Goal: Task Accomplishment & Management: Manage account settings

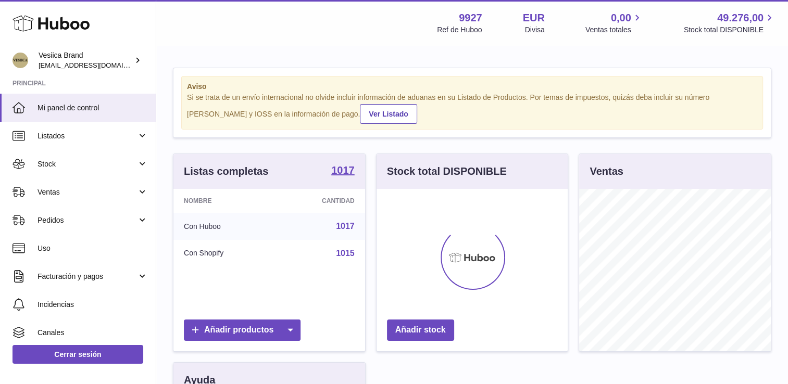
scroll to position [162, 192]
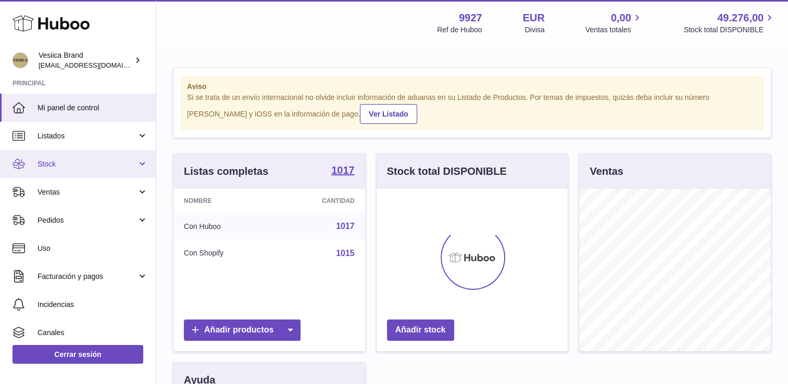
click at [77, 165] on span "Stock" at bounding box center [86, 164] width 99 height 10
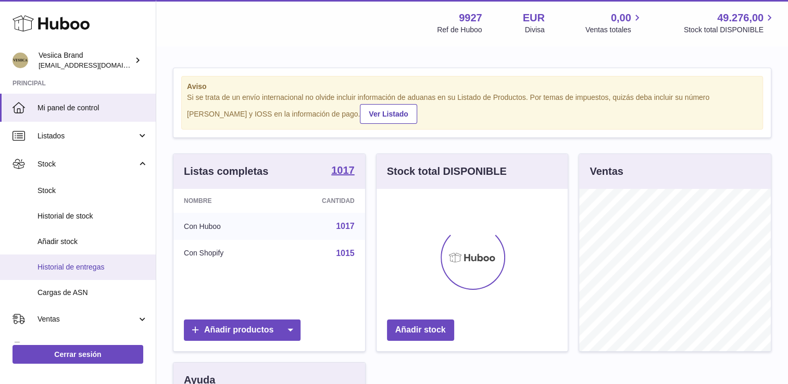
click at [68, 273] on link "Historial de entregas" at bounding box center [78, 268] width 156 height 26
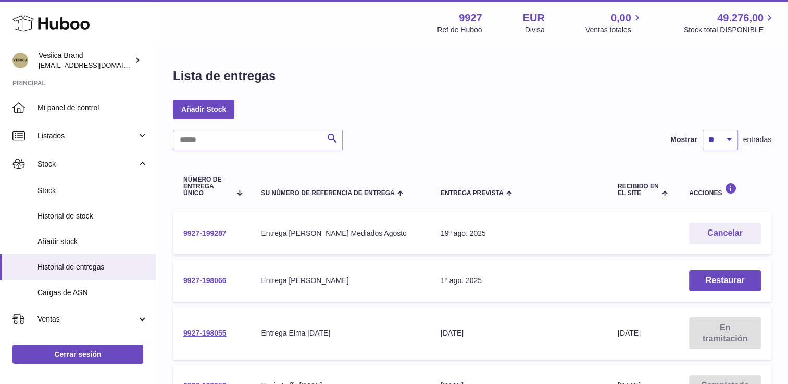
click at [205, 233] on link "9927-199287" at bounding box center [204, 233] width 43 height 8
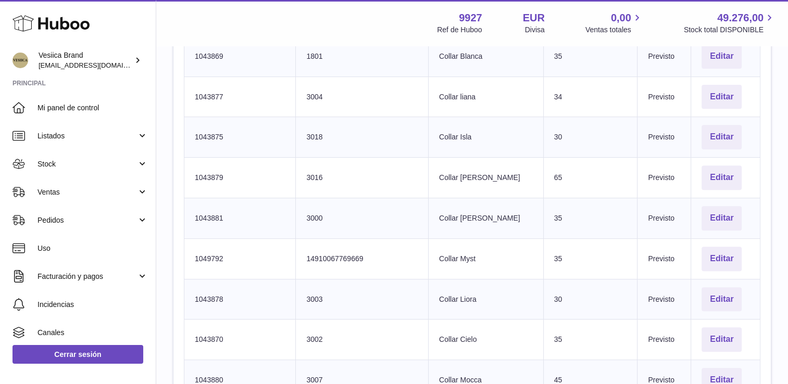
scroll to position [341, 0]
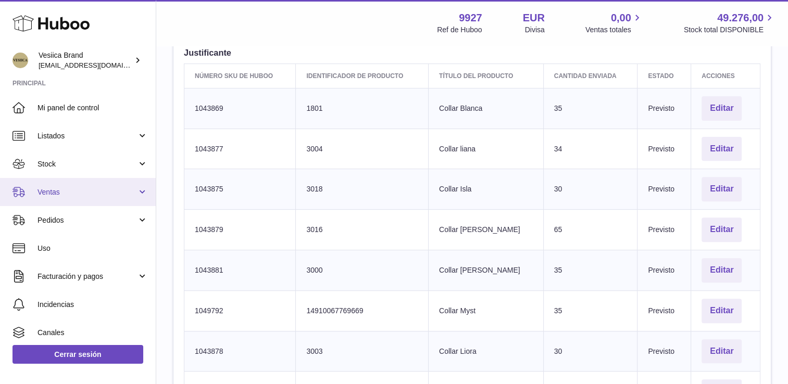
click at [80, 187] on span "Ventas" at bounding box center [86, 192] width 99 height 10
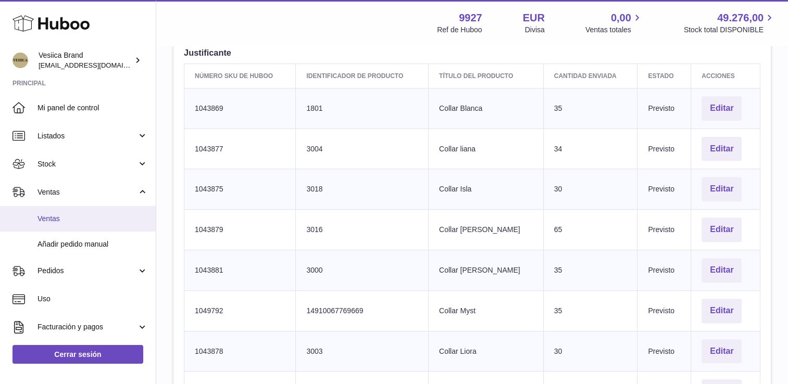
click at [77, 222] on span "Ventas" at bounding box center [92, 219] width 110 height 10
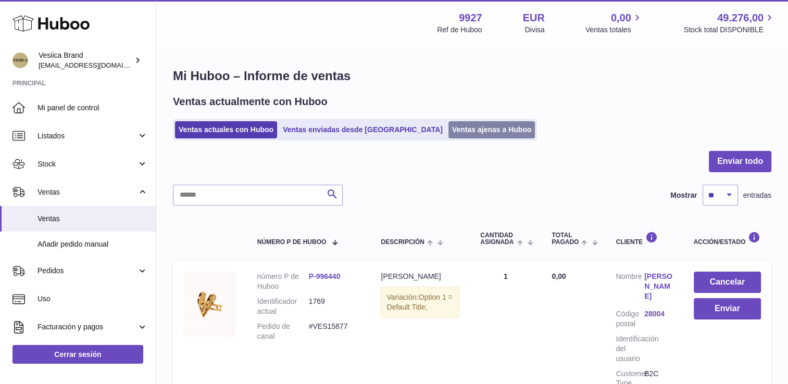
click at [448, 132] on link "Ventas ajenas a Huboo" at bounding box center [491, 129] width 87 height 17
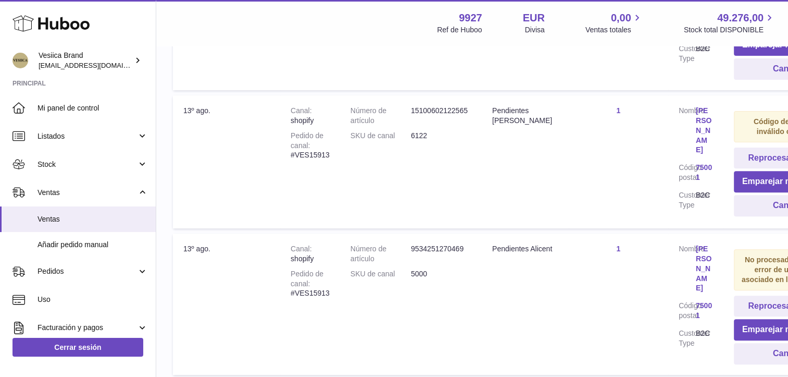
scroll to position [312, 0]
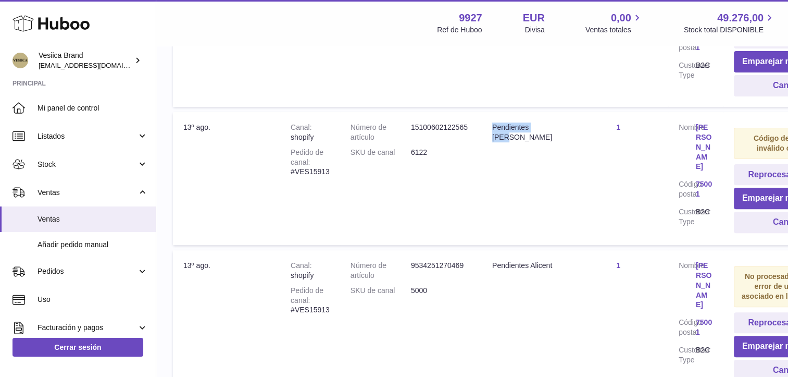
drag, startPoint x: 535, startPoint y: 124, endPoint x: 492, endPoint y: 126, distance: 43.8
click at [492, 126] on div "Pendientes Dani" at bounding box center [525, 132] width 66 height 20
drag, startPoint x: 492, startPoint y: 126, endPoint x: 504, endPoint y: 124, distance: 12.1
copy div "Pendientes Dani"
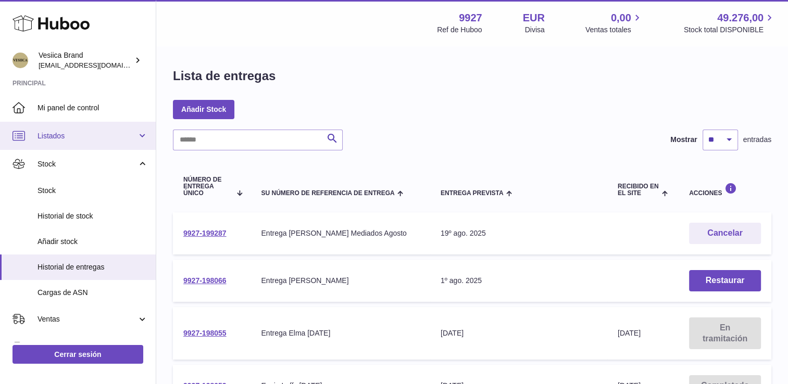
click at [71, 137] on span "Listados" at bounding box center [86, 136] width 99 height 10
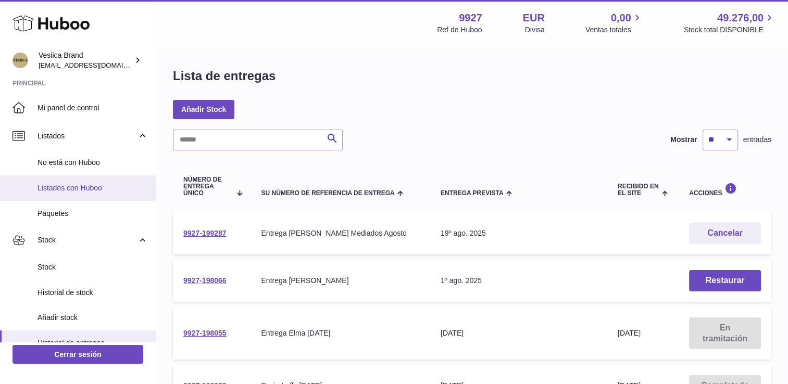
click at [69, 182] on link "Listados con Huboo" at bounding box center [78, 188] width 156 height 26
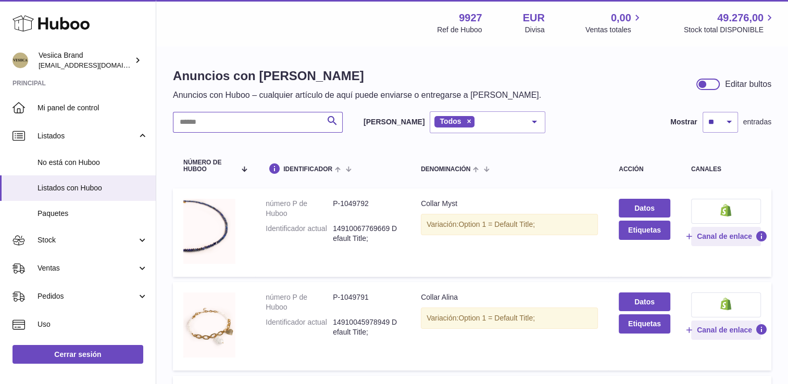
click at [225, 118] on input "text" at bounding box center [258, 122] width 170 height 21
paste input "**********"
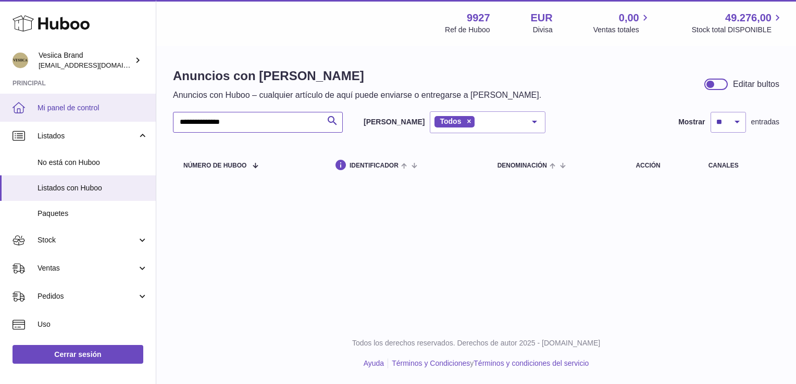
drag, startPoint x: 219, startPoint y: 123, endPoint x: 139, endPoint y: 118, distance: 80.9
click at [136, 122] on div "**********" at bounding box center [398, 192] width 796 height 384
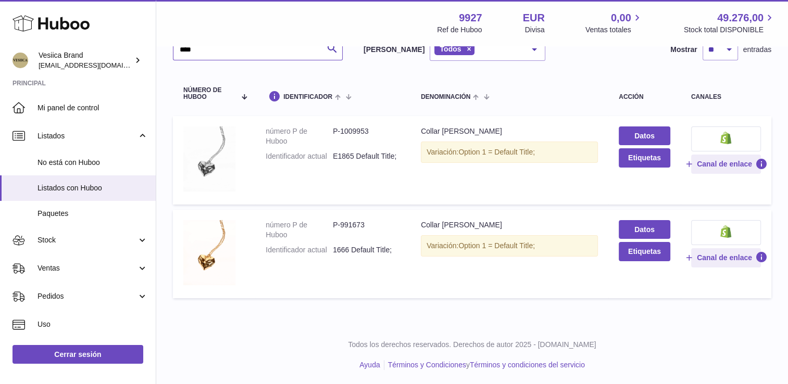
scroll to position [73, 0]
click at [212, 49] on input "****" at bounding box center [258, 49] width 170 height 21
click at [181, 48] on input "****" at bounding box center [258, 49] width 170 height 21
click at [183, 47] on input "****" at bounding box center [258, 49] width 170 height 21
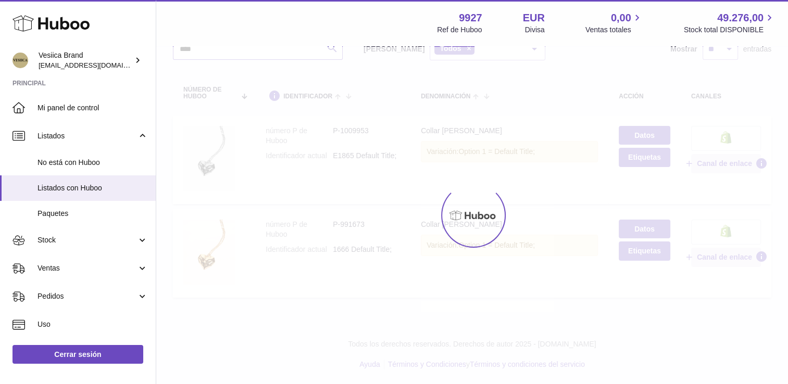
type input "****"
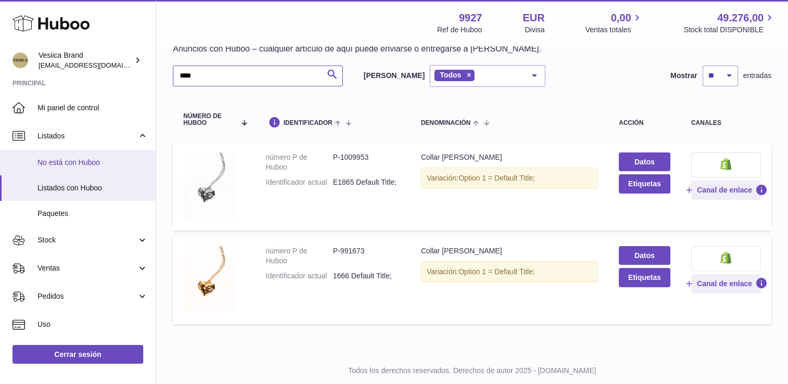
scroll to position [21, 0]
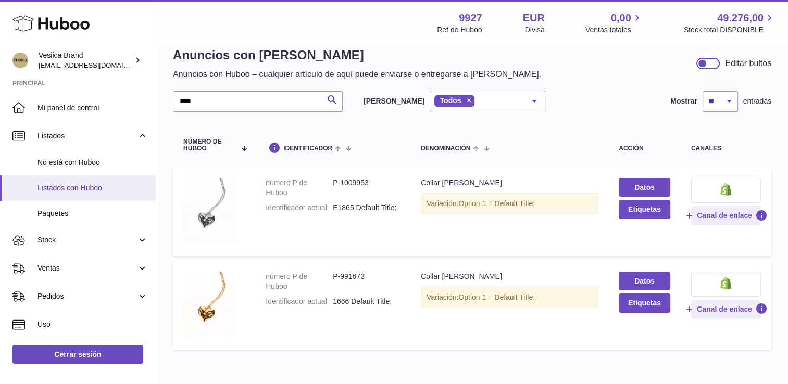
click at [77, 189] on span "Listados con Huboo" at bounding box center [92, 188] width 110 height 10
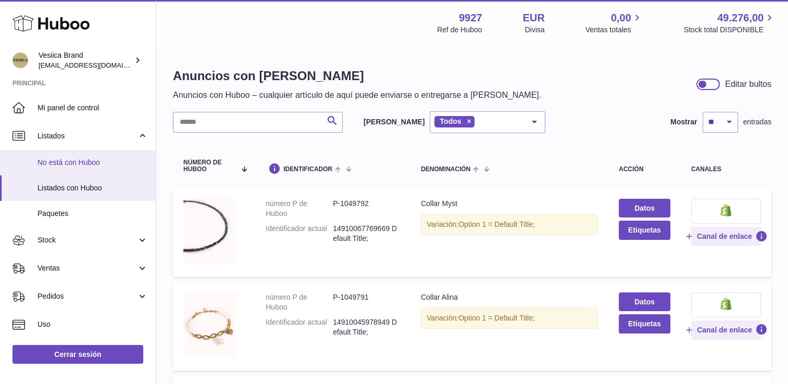
click at [81, 161] on span "No está con Huboo" at bounding box center [92, 163] width 110 height 10
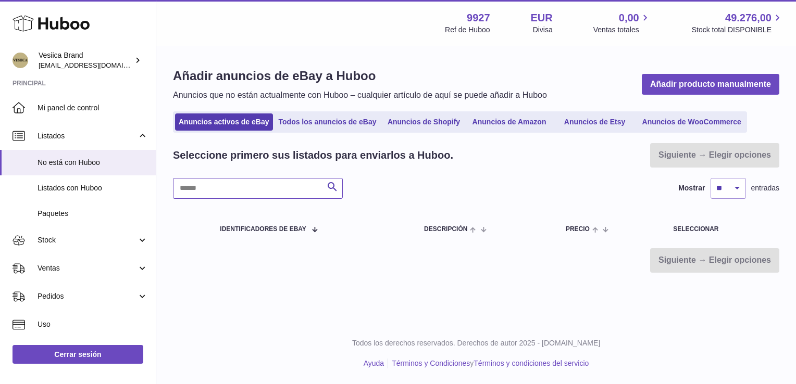
click at [236, 185] on input "text" at bounding box center [258, 188] width 170 height 21
click at [416, 119] on link "Anuncios de Shopify" at bounding box center [423, 122] width 83 height 17
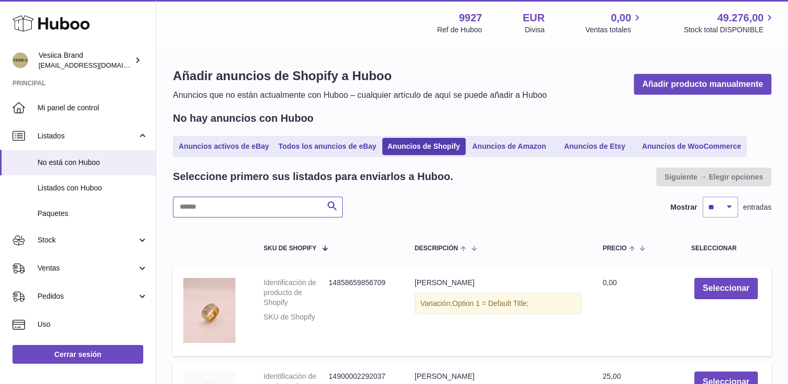
click at [241, 208] on input "text" at bounding box center [258, 207] width 170 height 21
paste input "**********"
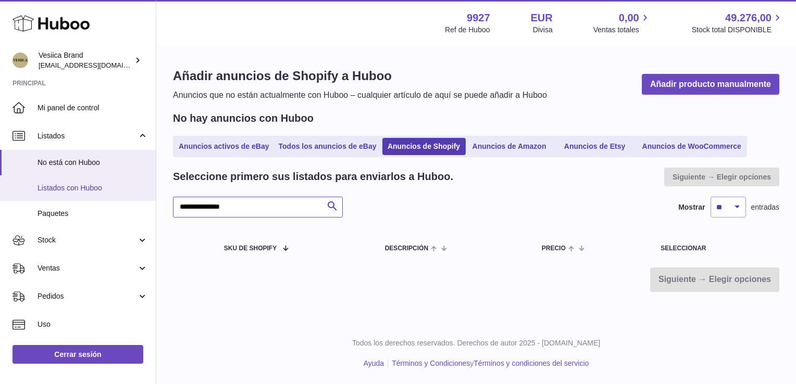
drag, startPoint x: 219, startPoint y: 208, endPoint x: 133, endPoint y: 199, distance: 86.4
click at [133, 199] on div "Huboo Vesiica Brand [EMAIL_ADDRESS][DOMAIN_NAME] Principal Mi panel de control …" at bounding box center [398, 192] width 796 height 384
type input "****"
click at [72, 190] on span "Listados con Huboo" at bounding box center [92, 188] width 110 height 10
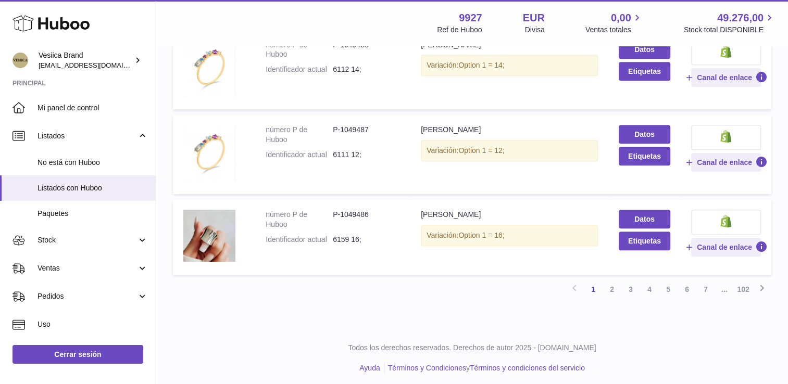
scroll to position [802, 0]
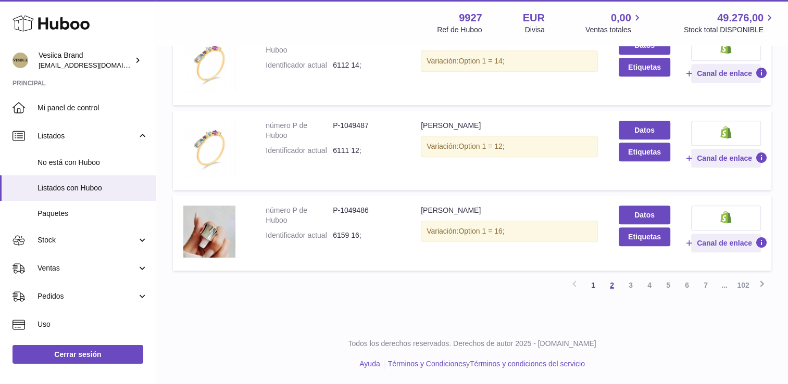
click at [607, 281] on link "2" at bounding box center [612, 285] width 19 height 19
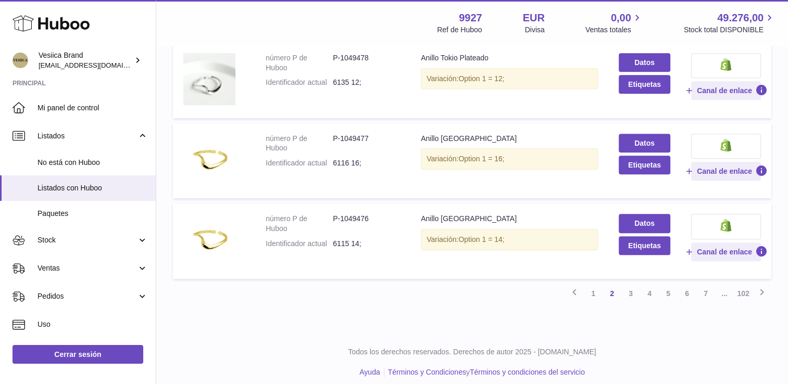
scroll to position [758, 0]
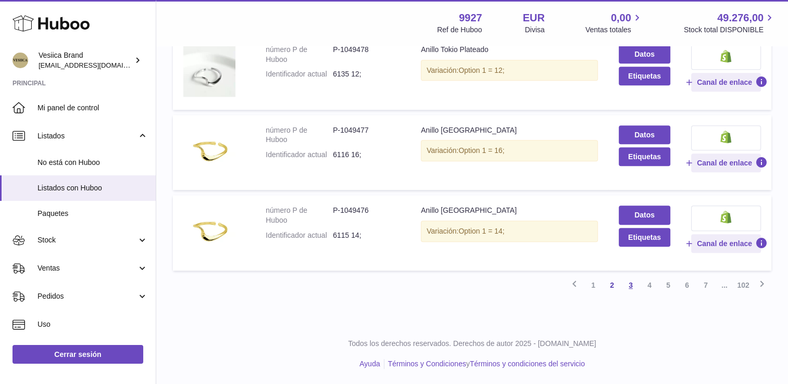
click at [628, 283] on link "3" at bounding box center [630, 285] width 19 height 19
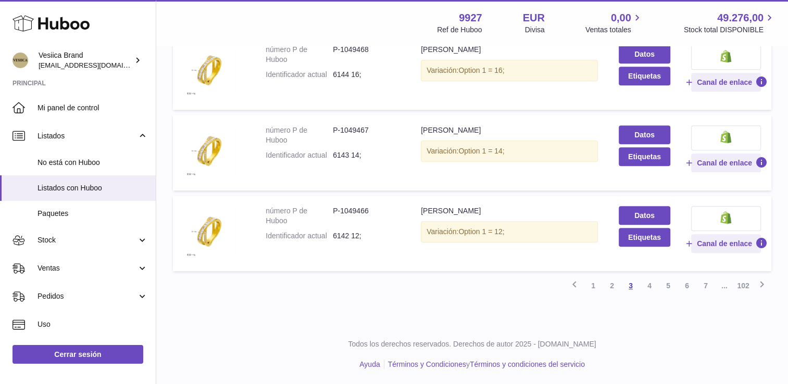
click at [629, 286] on link "3" at bounding box center [630, 286] width 19 height 19
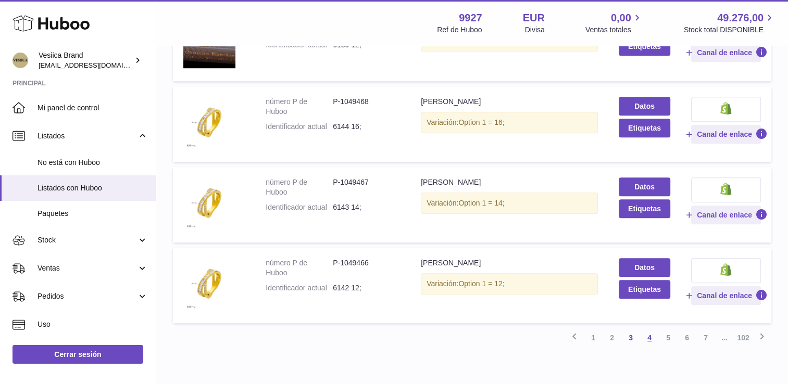
click at [650, 331] on link "4" at bounding box center [649, 338] width 19 height 19
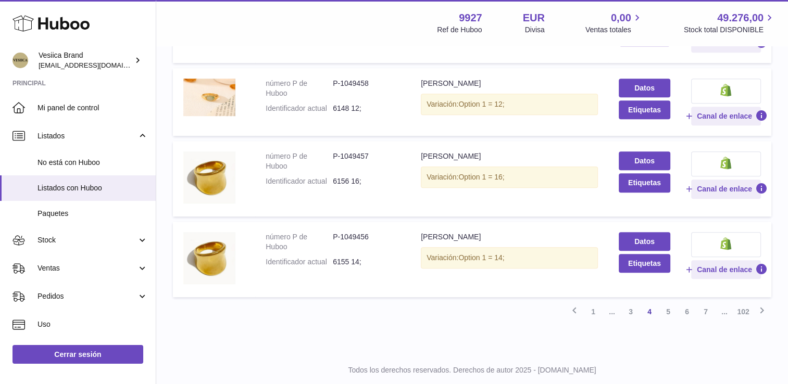
scroll to position [705, 0]
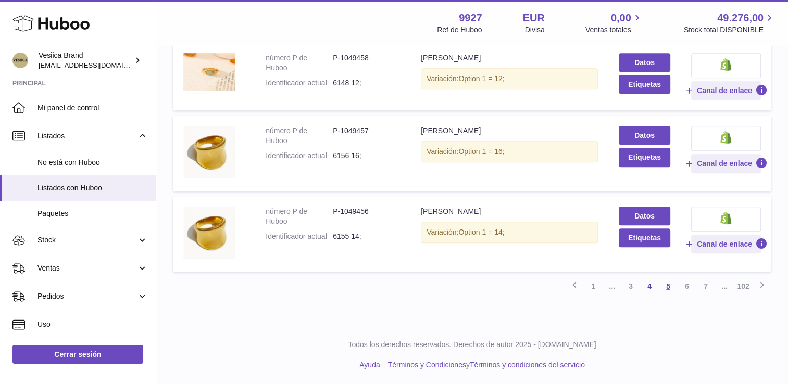
click at [665, 286] on link "5" at bounding box center [668, 286] width 19 height 19
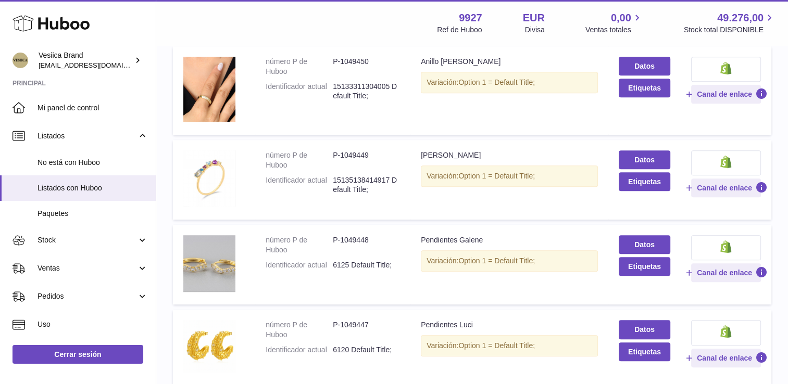
scroll to position [806, 0]
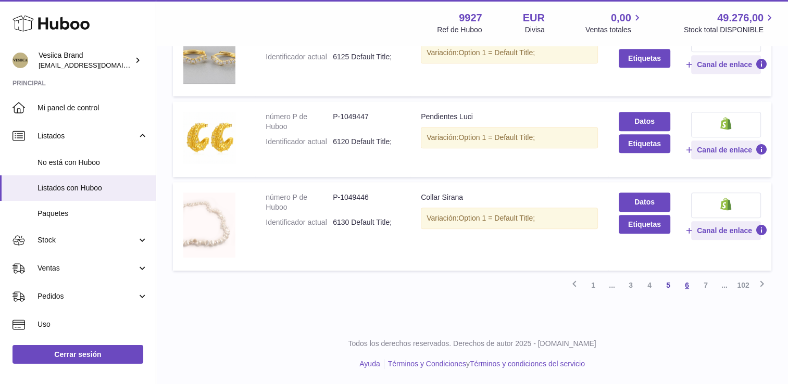
click at [683, 286] on link "6" at bounding box center [687, 285] width 19 height 19
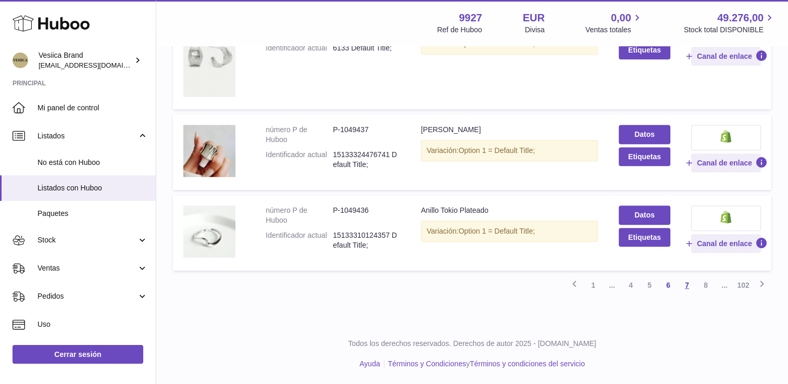
click at [692, 284] on link "7" at bounding box center [687, 285] width 19 height 19
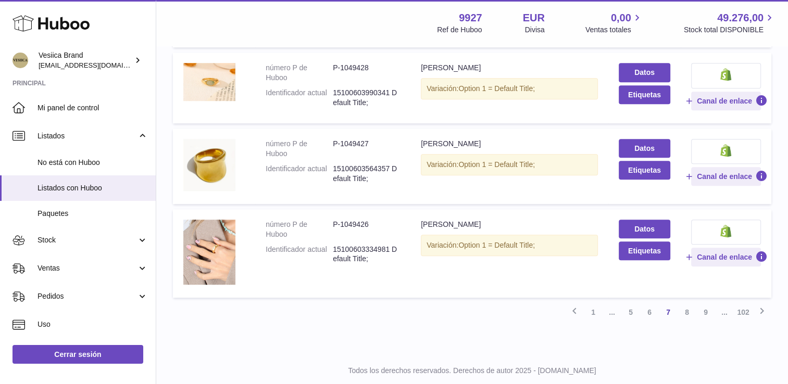
scroll to position [783, 0]
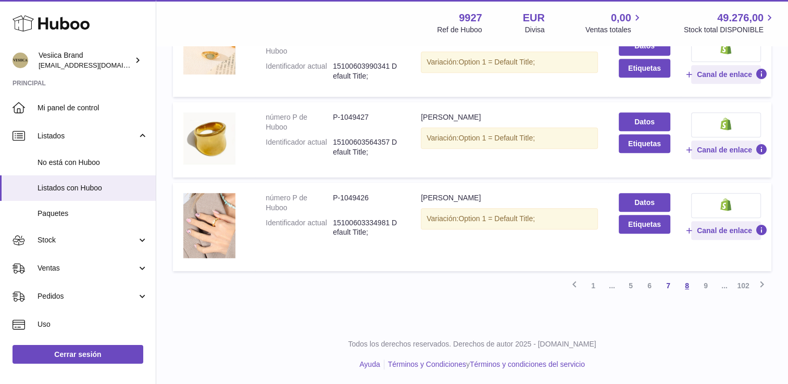
click at [685, 289] on link "8" at bounding box center [687, 286] width 19 height 19
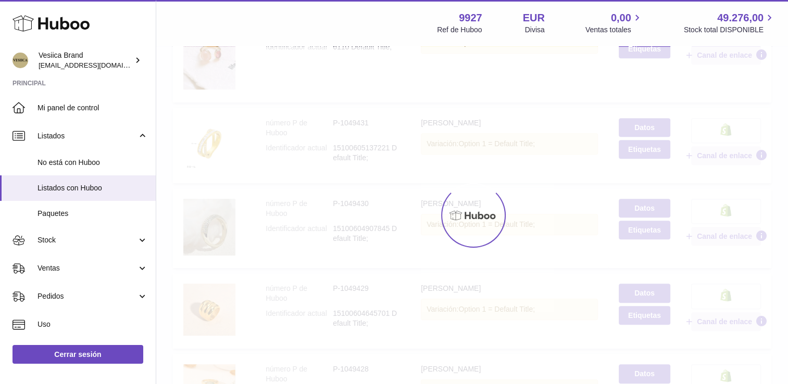
scroll to position [47, 0]
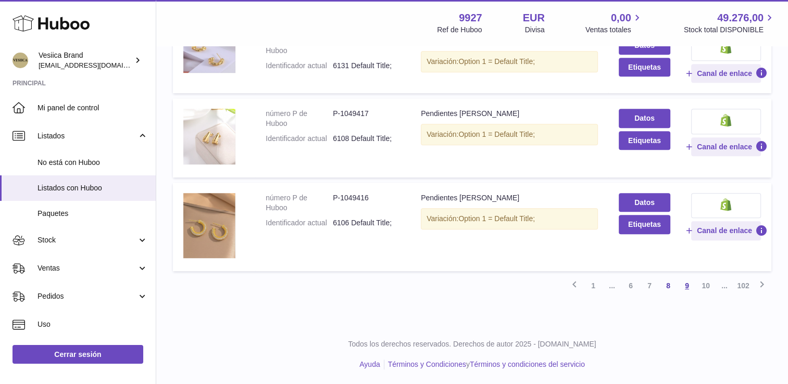
click at [688, 284] on link "9" at bounding box center [687, 286] width 19 height 19
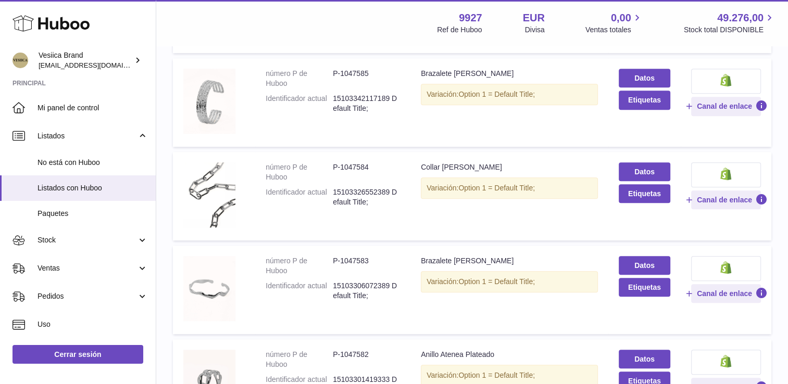
scroll to position [776, 0]
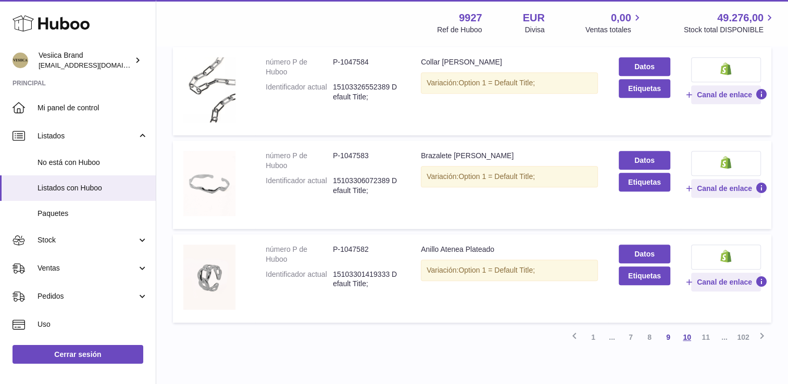
click at [693, 338] on link "10" at bounding box center [687, 337] width 19 height 19
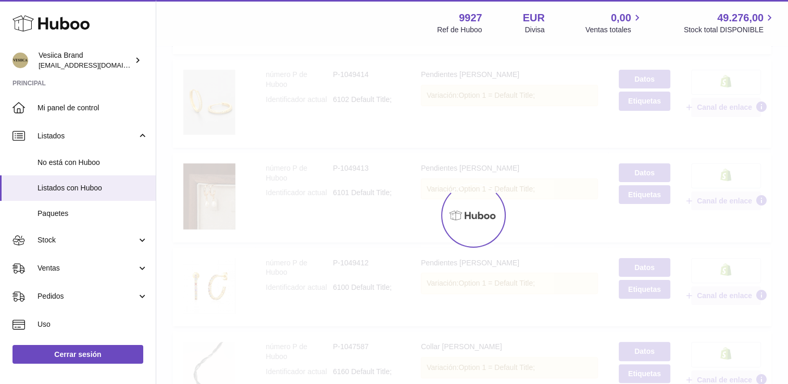
scroll to position [47, 0]
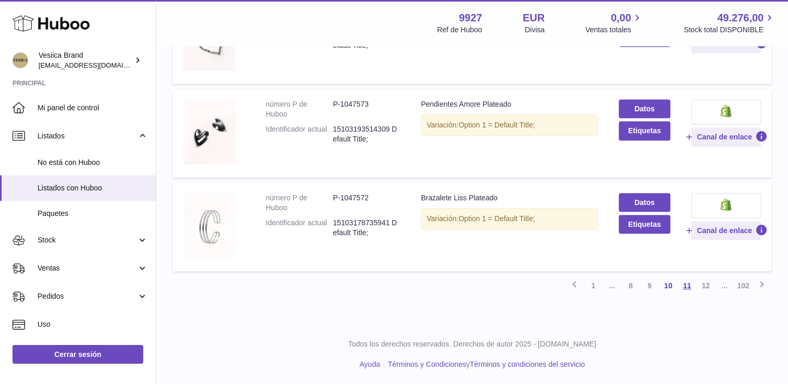
click at [690, 283] on link "11" at bounding box center [687, 286] width 19 height 19
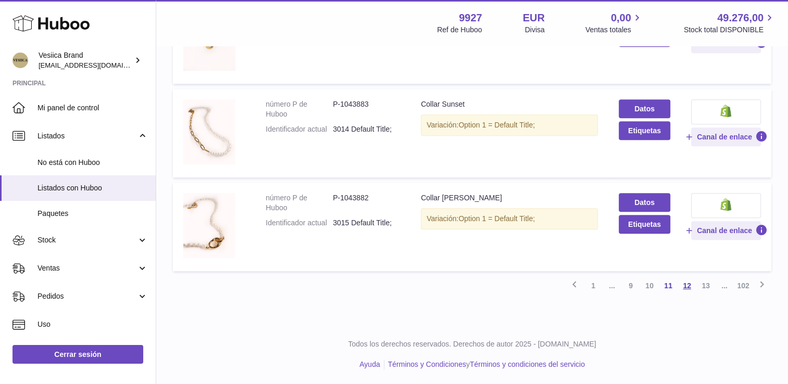
click at [694, 283] on link "12" at bounding box center [687, 286] width 19 height 19
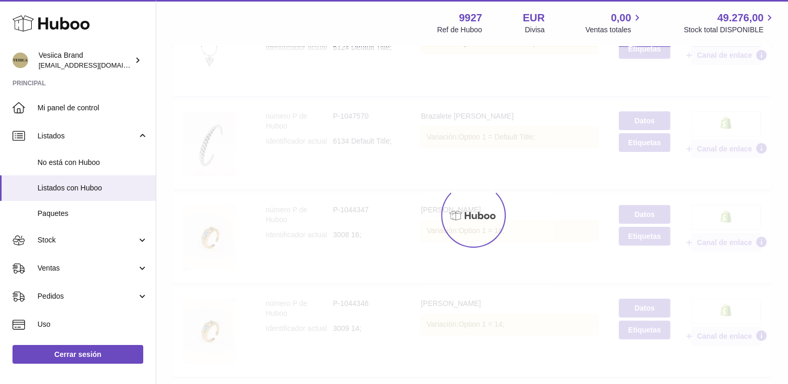
scroll to position [47, 0]
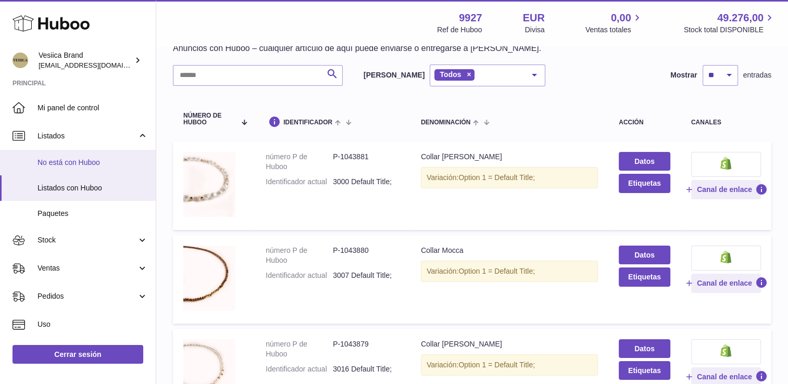
click at [95, 163] on span "No está con Huboo" at bounding box center [92, 163] width 110 height 10
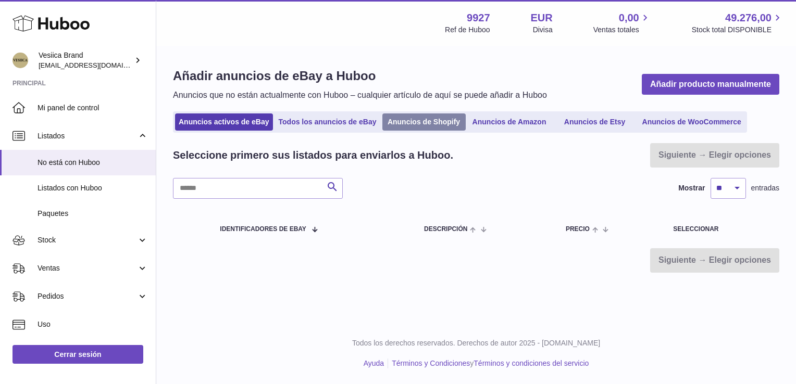
click at [423, 122] on link "Anuncios de Shopify" at bounding box center [423, 122] width 83 height 17
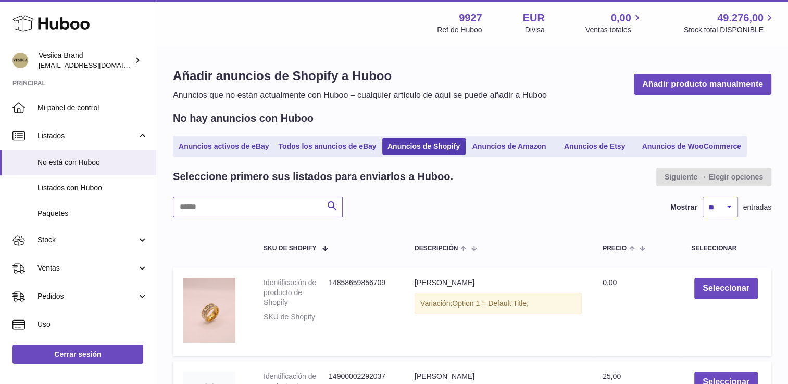
click at [206, 214] on input "text" at bounding box center [258, 207] width 170 height 21
paste input "**********"
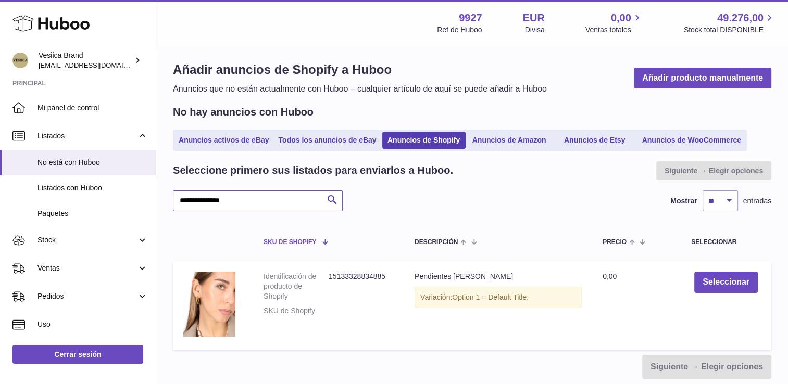
scroll to position [83, 0]
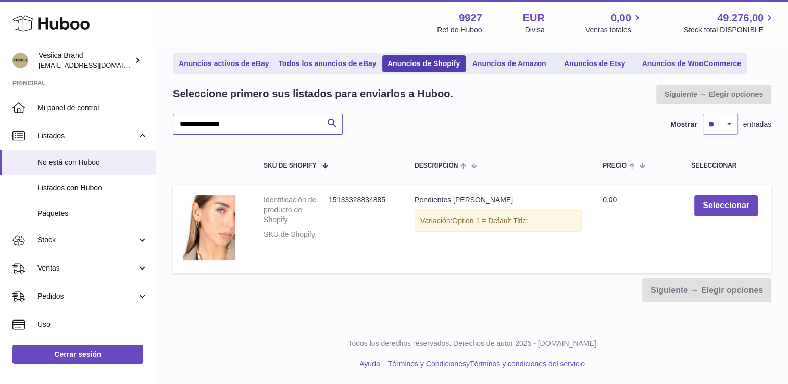
drag, startPoint x: 244, startPoint y: 121, endPoint x: 167, endPoint y: 126, distance: 77.7
click at [139, 125] on div "Huboo Vesiica Brand logistic@vesiica.com Principal Mi panel de control Listados…" at bounding box center [394, 151] width 788 height 468
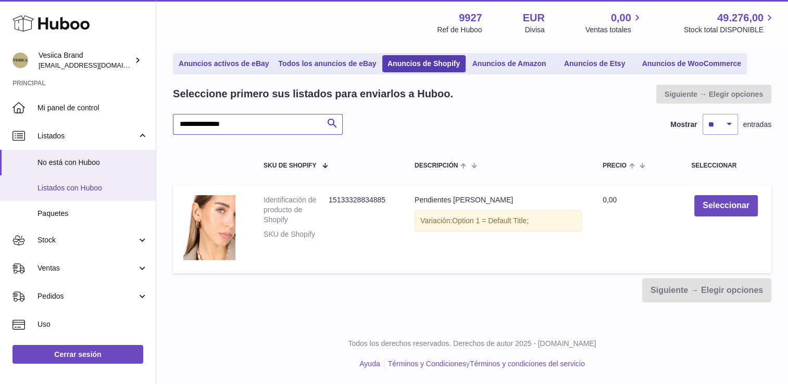
type input "**********"
click at [96, 187] on span "Listados con Huboo" at bounding box center [92, 188] width 110 height 10
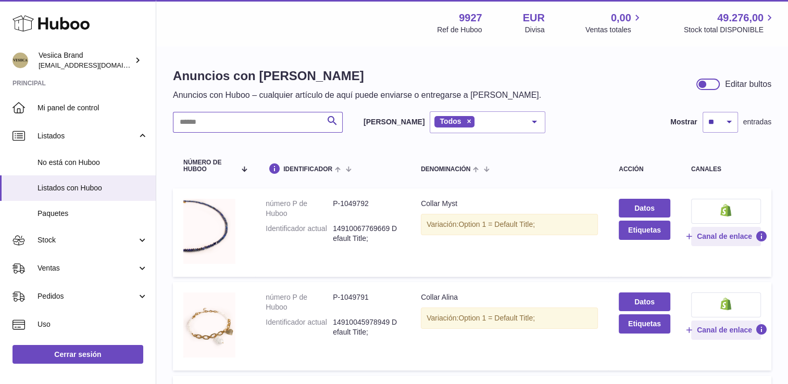
click at [260, 122] on input "text" at bounding box center [258, 122] width 170 height 21
paste input "**********"
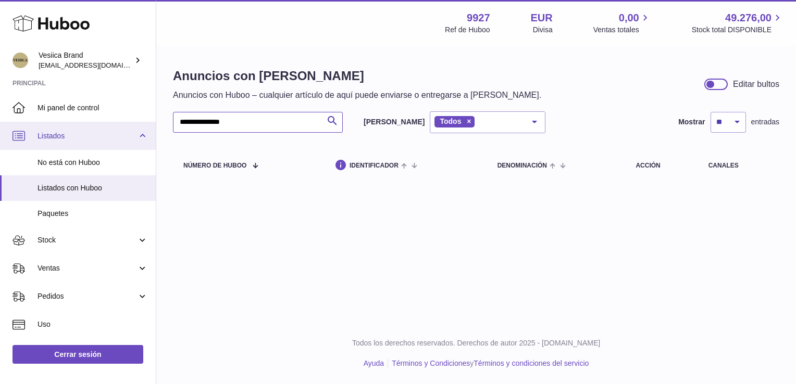
drag, startPoint x: 187, startPoint y: 124, endPoint x: 122, endPoint y: 122, distance: 65.1
click at [122, 122] on div "**********" at bounding box center [398, 192] width 796 height 384
paste input "text"
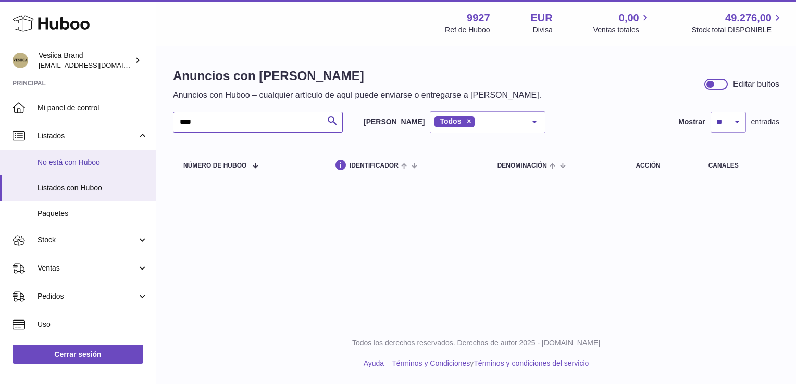
type input "****"
click at [88, 165] on span "No está con Huboo" at bounding box center [92, 163] width 110 height 10
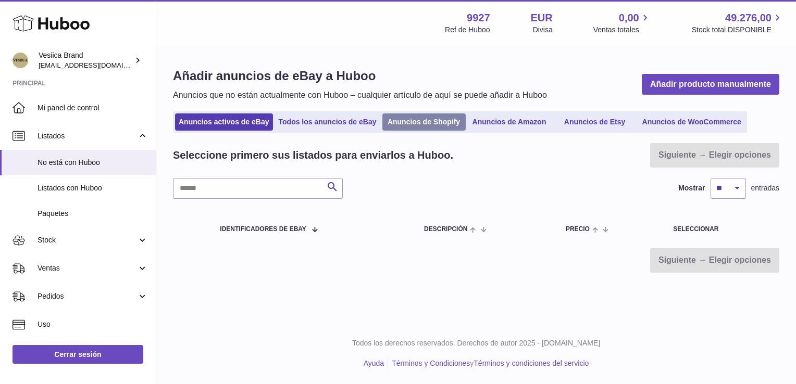
click at [425, 119] on link "Anuncios de Shopify" at bounding box center [423, 122] width 83 height 17
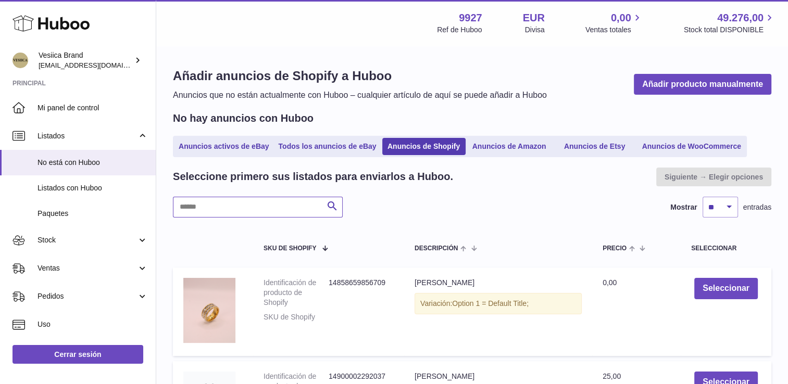
click at [206, 205] on input "text" at bounding box center [258, 207] width 170 height 21
paste input "****"
type input "****"
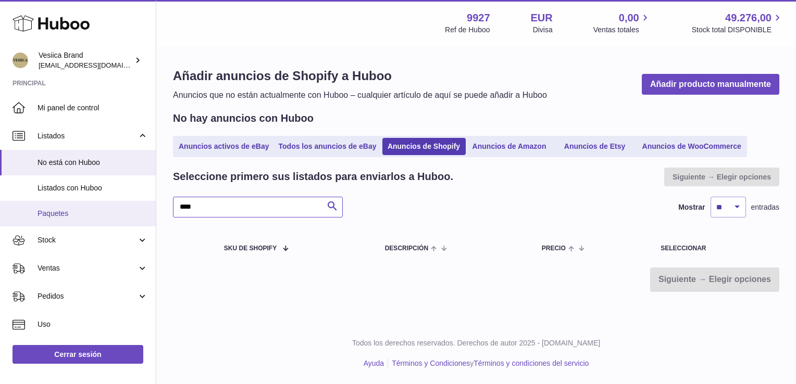
drag, startPoint x: 185, startPoint y: 208, endPoint x: 92, endPoint y: 203, distance: 92.8
click at [109, 209] on div "Huboo Vesiica Brand [EMAIL_ADDRESS][DOMAIN_NAME] Principal Mi panel de control …" at bounding box center [398, 192] width 796 height 384
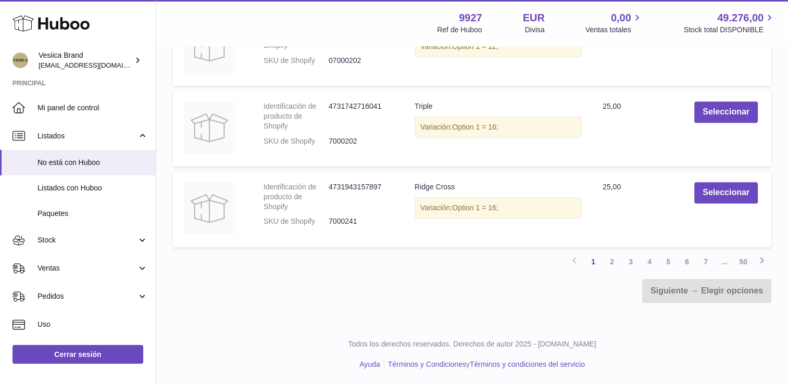
scroll to position [861, 0]
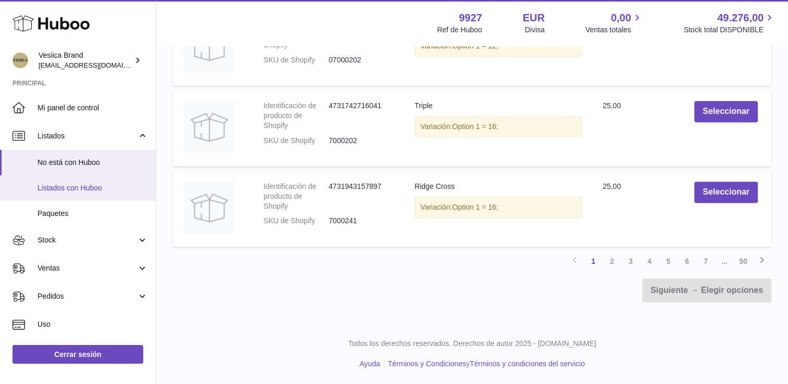
click at [69, 187] on span "Listados con Huboo" at bounding box center [92, 188] width 110 height 10
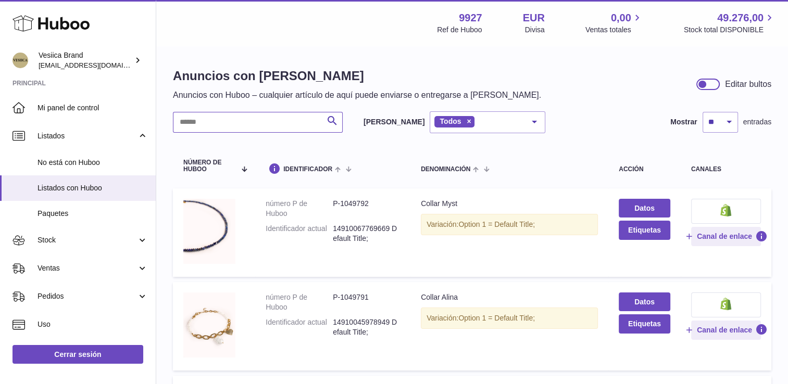
click at [229, 123] on input "text" at bounding box center [258, 122] width 170 height 21
paste input "****"
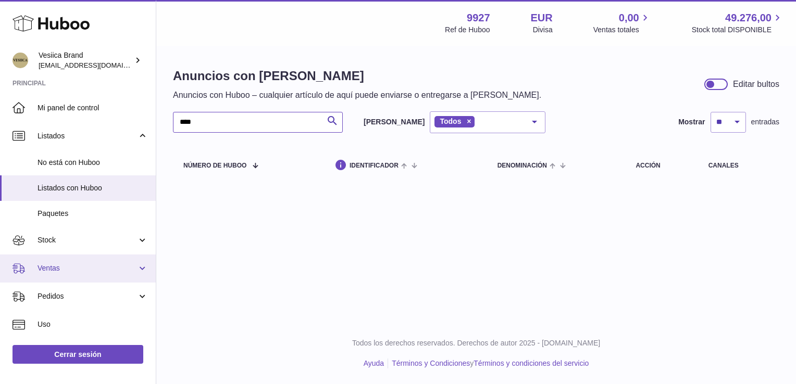
type input "****"
click at [69, 264] on span "Ventas" at bounding box center [86, 269] width 99 height 10
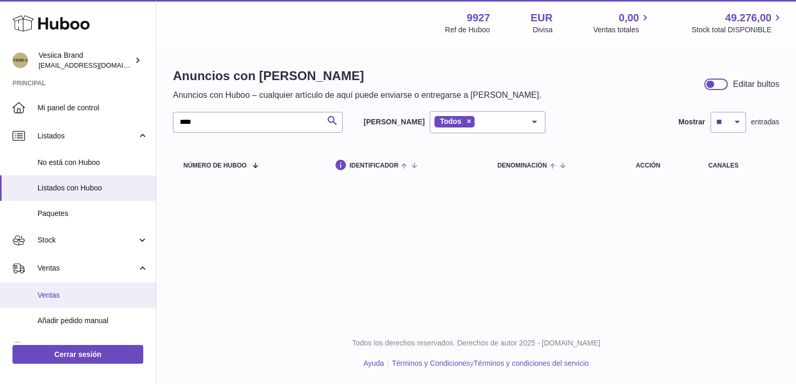
click at [60, 296] on span "Ventas" at bounding box center [92, 296] width 110 height 10
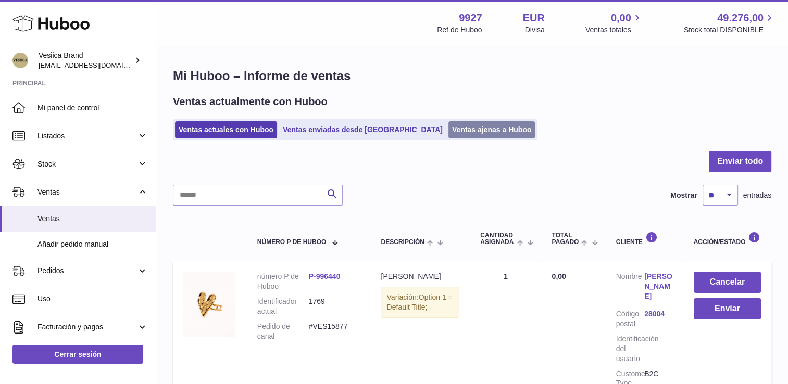
click at [448, 133] on link "Ventas ajenas a Huboo" at bounding box center [491, 129] width 87 height 17
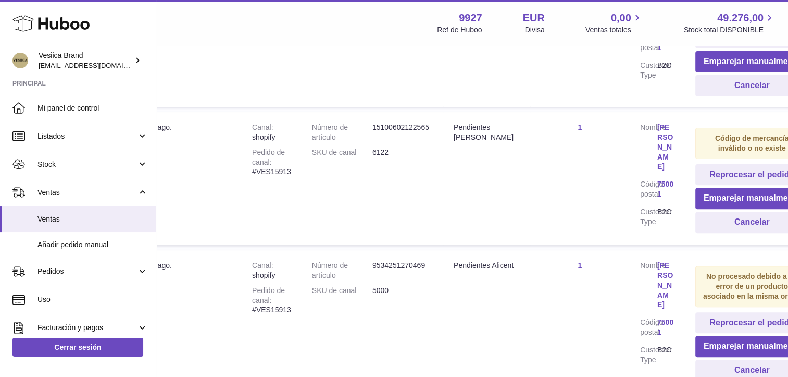
scroll to position [312, 71]
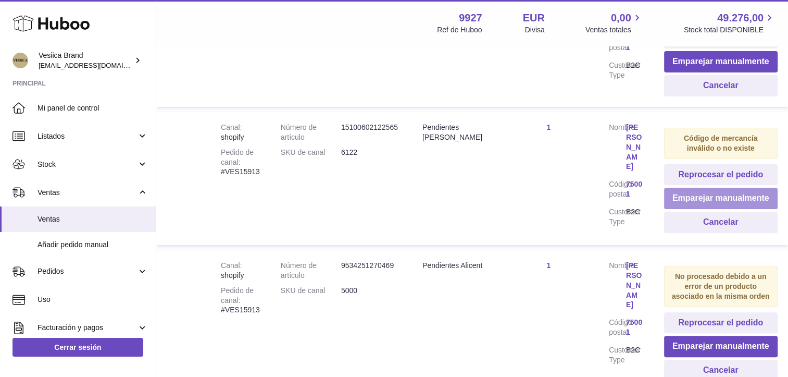
click at [676, 197] on button "Emparejar manualmente" at bounding box center [721, 197] width 114 height 21
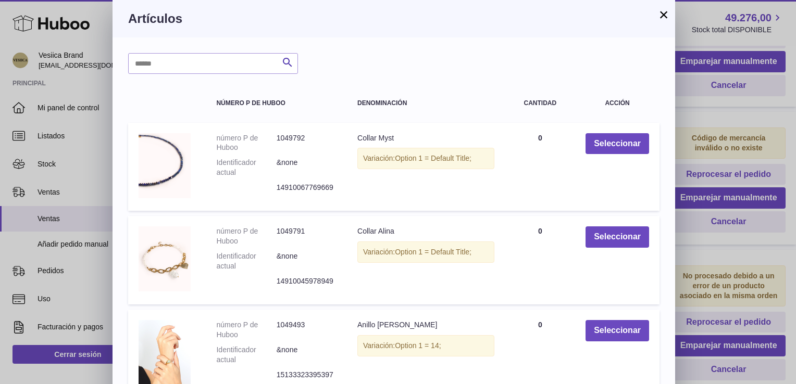
click at [194, 52] on div "Buscar número P de Huboo Denominación Cantidad Acción número P de Huboo 1049792…" at bounding box center [393, 347] width 562 height 620
click at [188, 64] on input "text" at bounding box center [213, 63] width 170 height 21
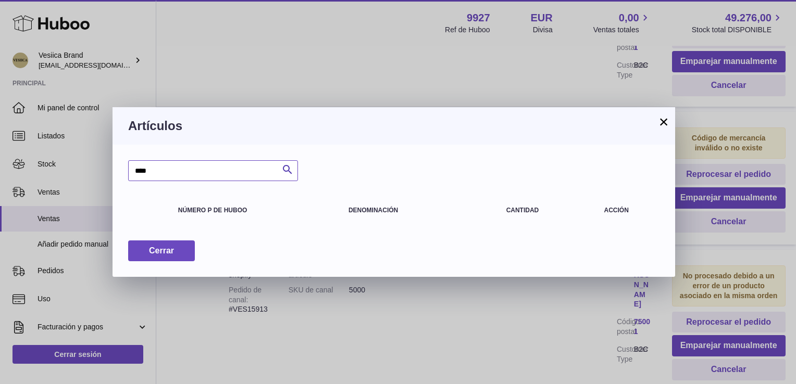
drag, startPoint x: 191, startPoint y: 172, endPoint x: 11, endPoint y: 171, distance: 179.7
click at [22, 171] on div "× Artículos **** Buscar número P de Huboo Denominación Cantidad Acción Cerrar" at bounding box center [398, 192] width 796 height 384
paste input "text"
drag, startPoint x: 181, startPoint y: 175, endPoint x: 46, endPoint y: 169, distance: 135.5
click at [46, 169] on div "× Artículos **** Buscar número P de Huboo Denominación Cantidad Acción Cerrar" at bounding box center [398, 192] width 796 height 384
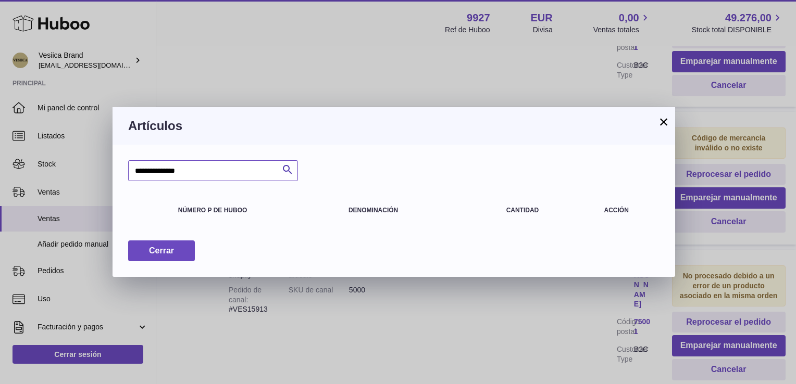
type input "**********"
click at [658, 119] on button "×" at bounding box center [663, 122] width 12 height 12
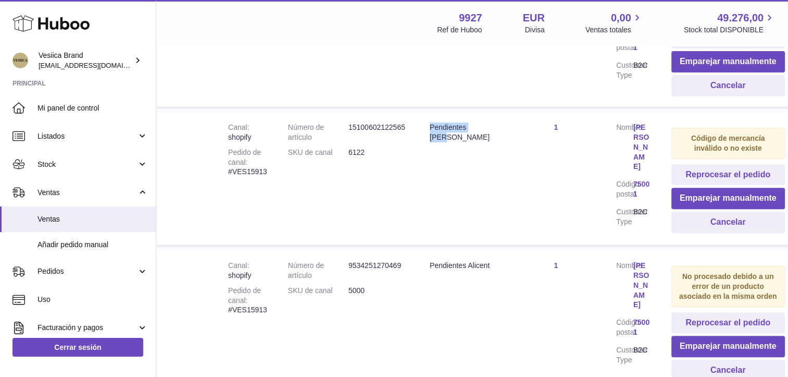
drag, startPoint x: 465, startPoint y: 124, endPoint x: 425, endPoint y: 126, distance: 39.6
click at [425, 126] on td "Denominación Pendientes [PERSON_NAME]" at bounding box center [462, 178] width 87 height 133
drag, startPoint x: 425, startPoint y: 126, endPoint x: 454, endPoint y: 124, distance: 28.7
copy div "Pendientes [PERSON_NAME]"
click at [701, 194] on button "Emparejar manualmente" at bounding box center [728, 197] width 114 height 21
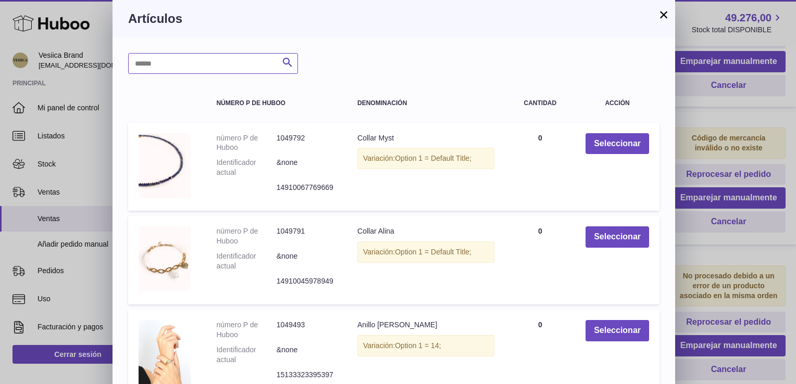
click at [181, 60] on input "text" at bounding box center [213, 63] width 170 height 21
paste input "**********"
type input "**********"
click at [666, 12] on button "×" at bounding box center [663, 14] width 12 height 12
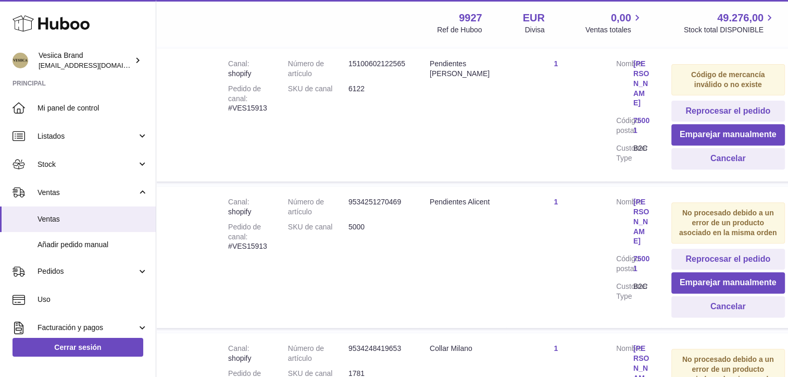
scroll to position [365, 62]
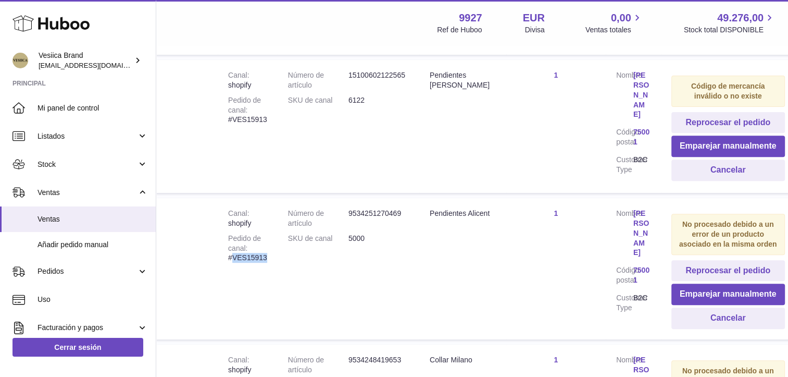
drag, startPoint x: 260, startPoint y: 255, endPoint x: 232, endPoint y: 257, distance: 28.2
click at [232, 257] on td "Canal shopify Pedido de canal #VES15913" at bounding box center [248, 268] width 60 height 141
drag, startPoint x: 232, startPoint y: 257, endPoint x: 243, endPoint y: 252, distance: 12.1
copy div "VES15913"
click at [104, 136] on span "Listados" at bounding box center [86, 136] width 99 height 10
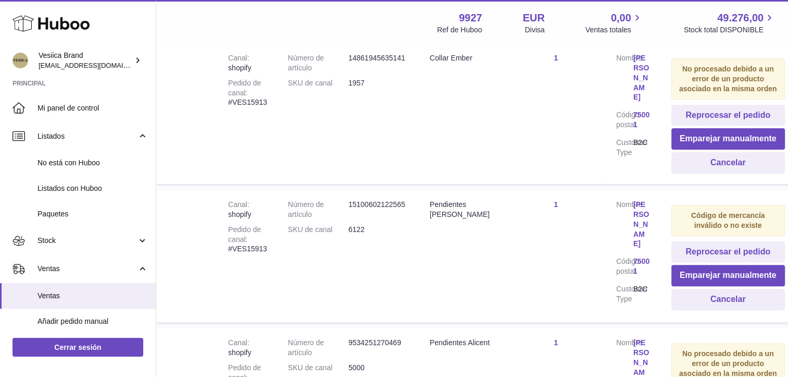
scroll to position [260, 62]
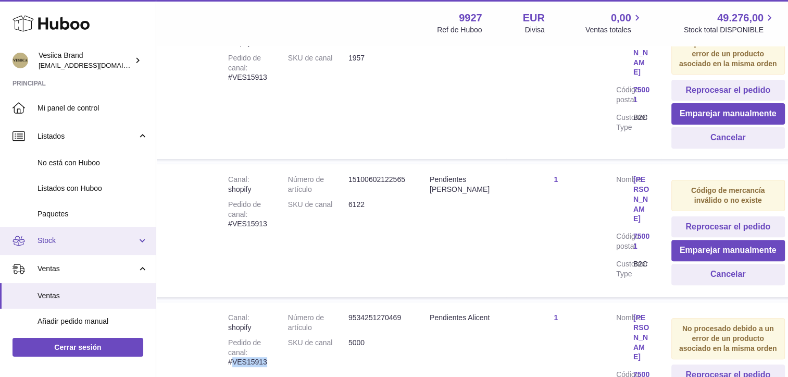
click at [71, 239] on span "Stock" at bounding box center [86, 240] width 99 height 10
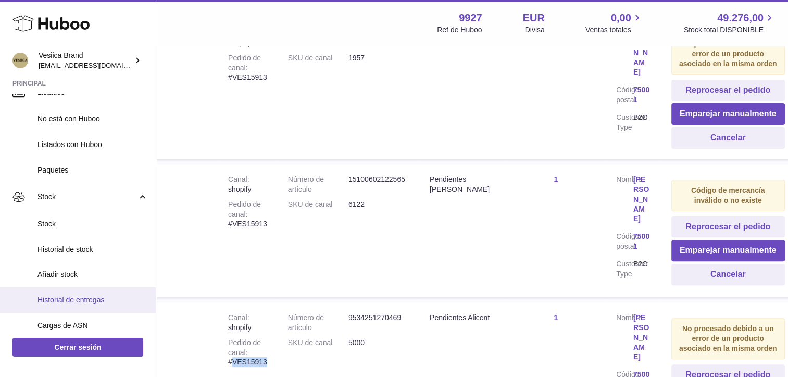
scroll to position [52, 0]
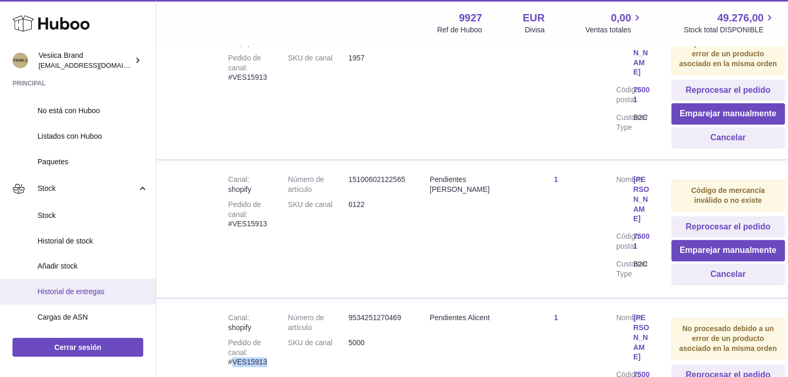
click at [68, 292] on span "Historial de entregas" at bounding box center [92, 291] width 110 height 10
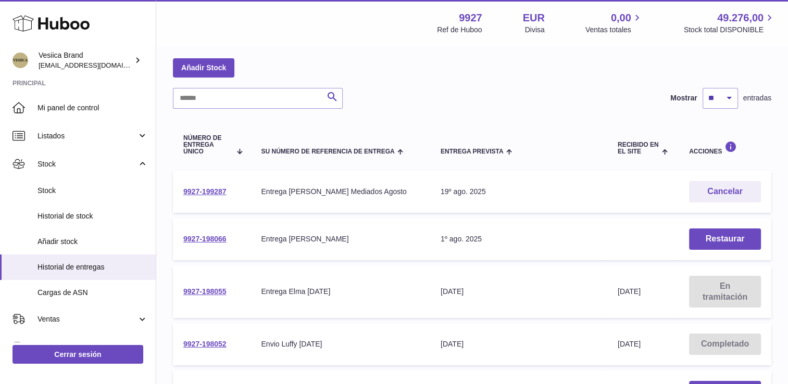
scroll to position [104, 0]
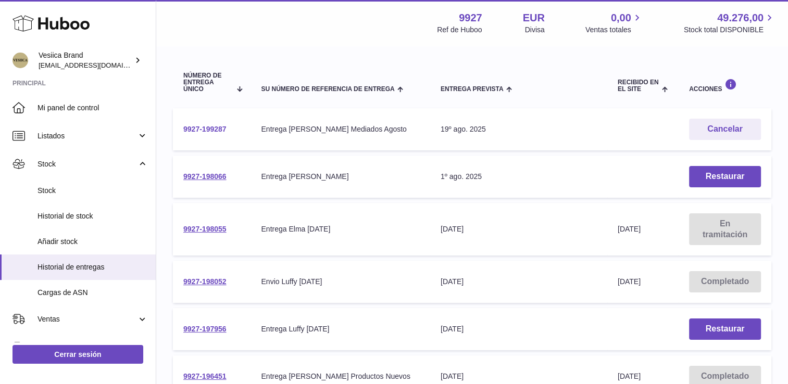
click at [203, 131] on link "9927-199287" at bounding box center [204, 129] width 43 height 8
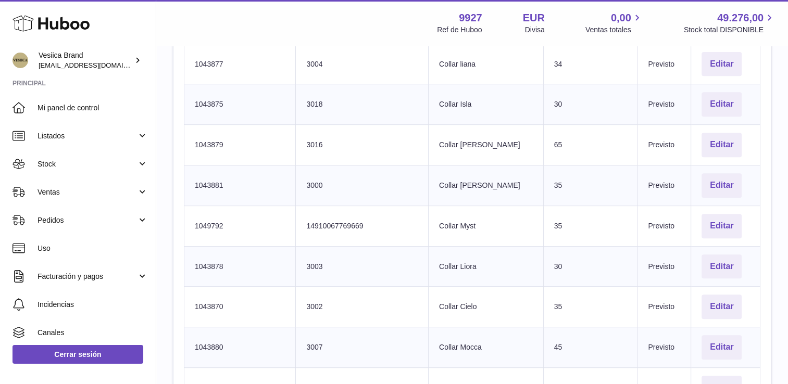
scroll to position [521, 0]
